Goal: Task Accomplishment & Management: Use online tool/utility

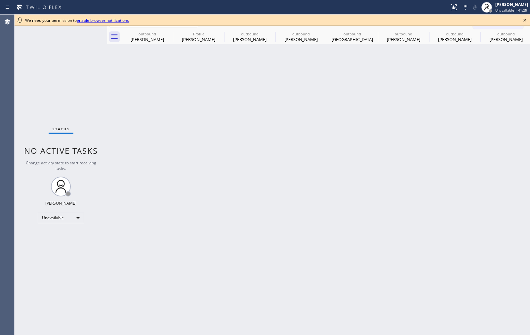
click at [526, 20] on icon at bounding box center [525, 20] width 8 height 8
click at [510, 22] on span "Call to Customer" at bounding box center [502, 23] width 35 height 6
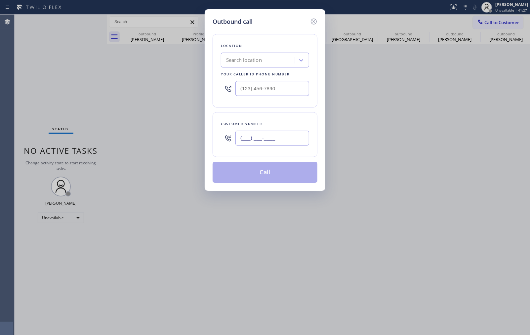
drag, startPoint x: 279, startPoint y: 140, endPoint x: 207, endPoint y: 137, distance: 72.2
click at [208, 138] on div "Outbound call Location Search location Your caller id phone number Customer num…" at bounding box center [265, 100] width 121 height 182
paste input "213) 309-0636"
type input "[PHONE_NUMBER]"
type input "(___) ___-____"
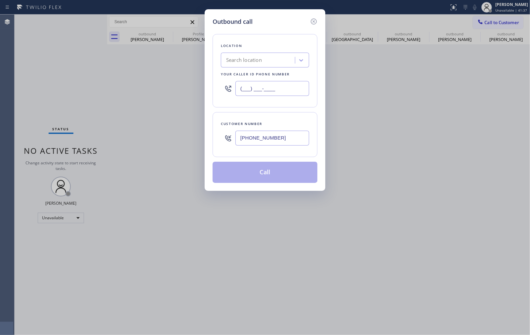
click at [286, 88] on input "(___) ___-____" at bounding box center [273, 88] width 74 height 15
drag, startPoint x: 279, startPoint y: 88, endPoint x: 197, endPoint y: 95, distance: 83.0
click at [197, 95] on div "Outbound call Location Search location Your caller id phone number (___) ___-__…" at bounding box center [265, 167] width 530 height 335
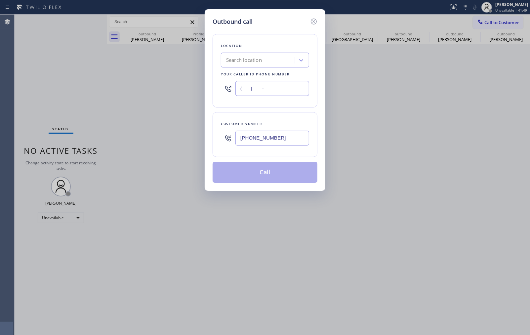
paste input "844) 988-0068"
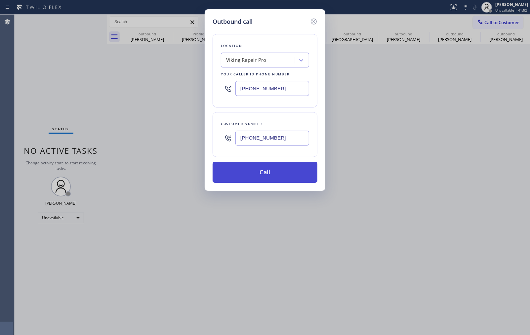
type input "[PHONE_NUMBER]"
click at [279, 170] on button "Call" at bounding box center [265, 172] width 105 height 21
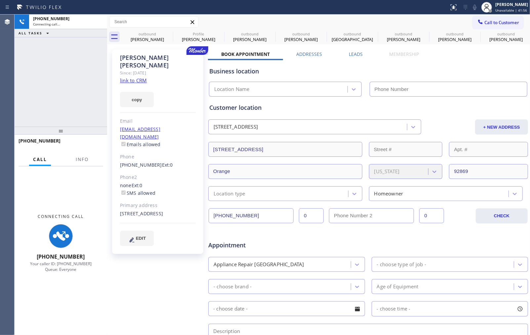
type input "[PHONE_NUMBER]"
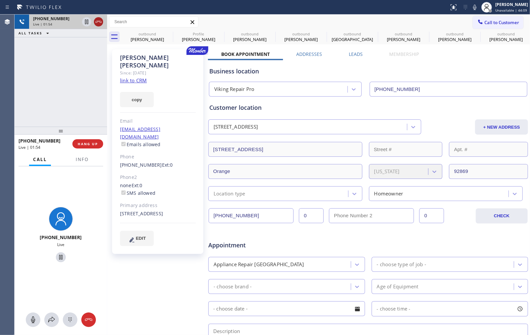
click at [96, 19] on icon at bounding box center [99, 22] width 8 height 8
click at [81, 86] on div "[PHONE_NUMBER] Live | 01:55 ALL TASKS ALL TASKS ACTIVE TASKS TASKS IN WRAP UP" at bounding box center [61, 71] width 93 height 112
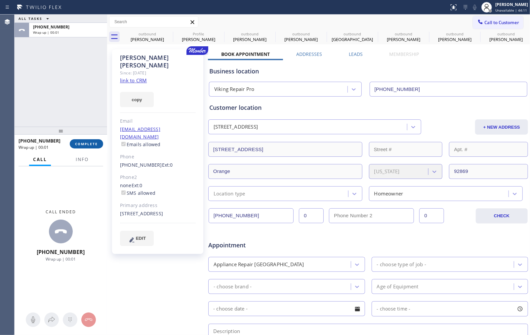
click at [81, 142] on span "COMPLETE" at bounding box center [86, 144] width 23 height 5
click at [73, 107] on div "ALL TASKS ALL TASKS ACTIVE TASKS TASKS IN WRAP UP [PHONE_NUMBER] Wrap up | 00:01" at bounding box center [61, 71] width 93 height 112
click at [89, 146] on span "COMPLETE" at bounding box center [86, 144] width 23 height 5
click at [72, 107] on div "ALL TASKS ALL TASKS ACTIVE TASKS TASKS IN WRAP UP [PHONE_NUMBER] Wrap up | 00:20" at bounding box center [61, 71] width 93 height 112
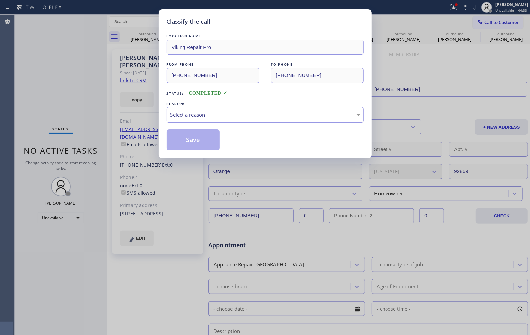
click at [249, 115] on div "Select a reason" at bounding box center [265, 115] width 190 height 8
click at [189, 134] on button "Save" at bounding box center [193, 139] width 53 height 21
